Goal: Task Accomplishment & Management: Manage account settings

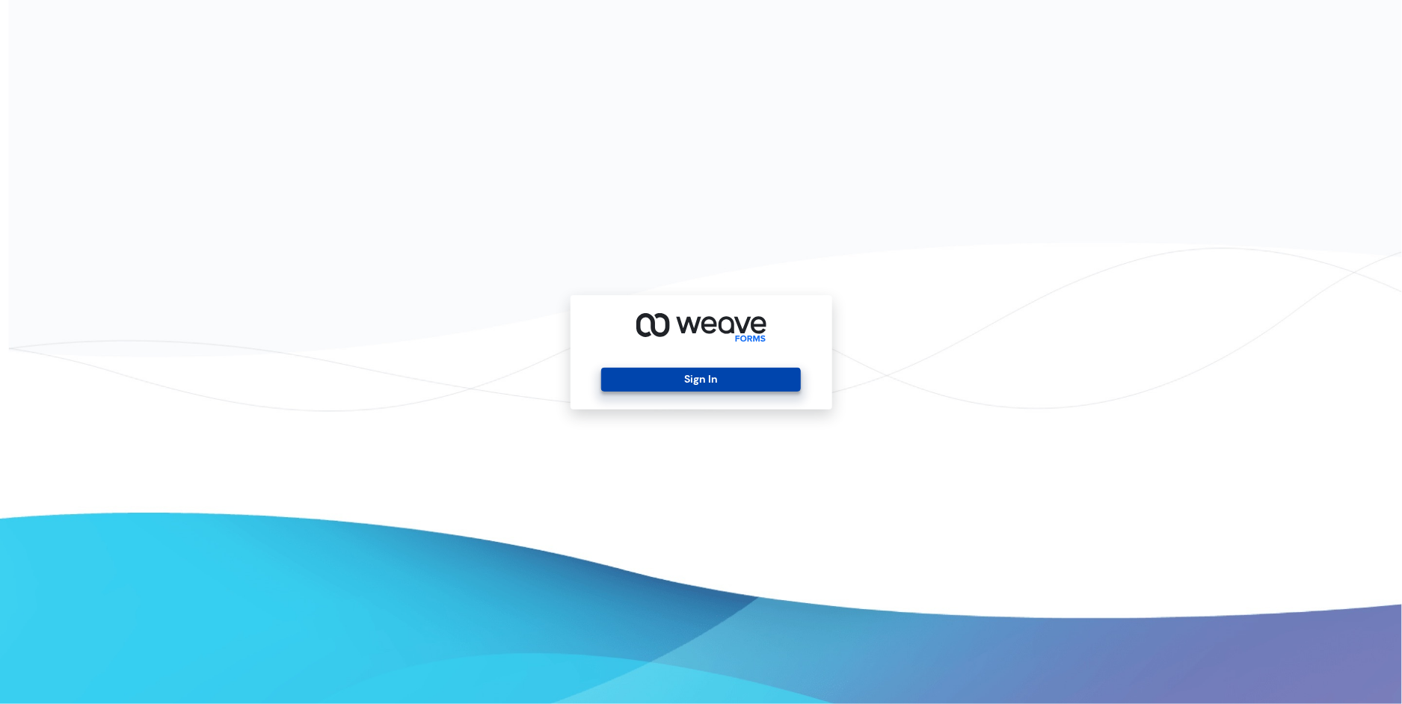
click at [690, 374] on button "Sign In" at bounding box center [701, 380] width 200 height 24
